Goal: Book appointment/travel/reservation

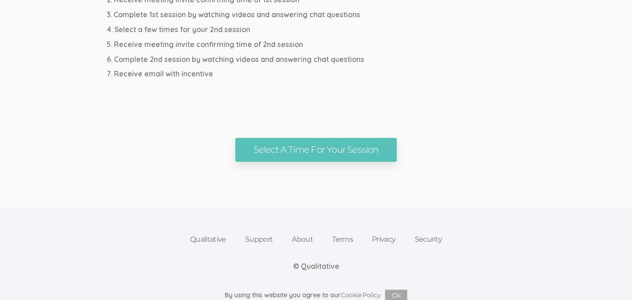
scroll to position [568, 0]
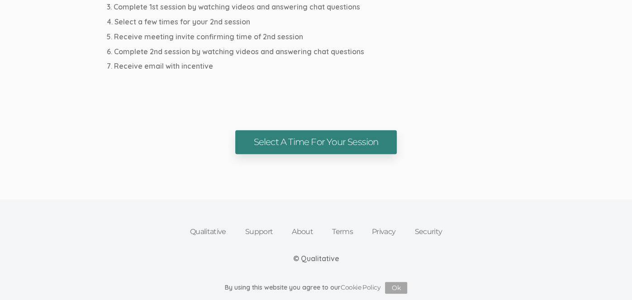
click at [358, 148] on link "Select A Time For Your Session" at bounding box center [315, 142] width 161 height 24
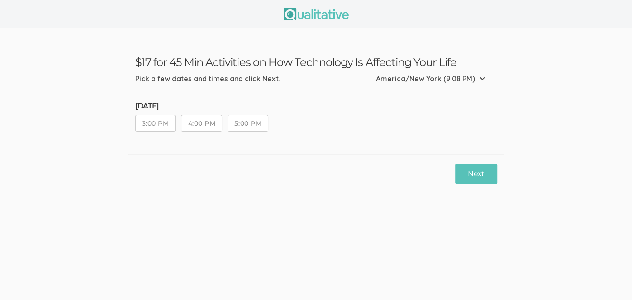
click at [408, 76] on select "Etc/GMT-14 (3:08 PM) Pacific/Kiritimati (3:08 PM) Etc/GMT-13 (2:08 PM) Pacific/…" at bounding box center [432, 79] width 114 height 20
click at [295, 133] on div "[DATE] 3:00 PM 4:00 PM 5:00 PM" at bounding box center [315, 126] width 375 height 56
click at [202, 118] on button "4:00 PM" at bounding box center [201, 123] width 41 height 17
click at [464, 175] on button "Next" at bounding box center [476, 174] width 42 height 21
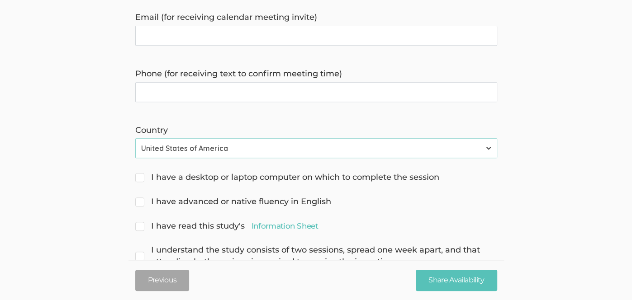
scroll to position [291, 0]
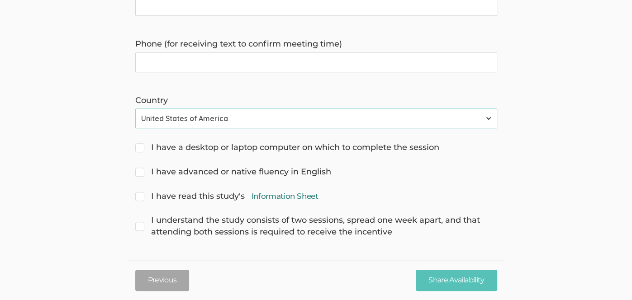
click at [266, 197] on link "Information Sheet" at bounding box center [284, 196] width 66 height 11
